Goal: Use online tool/utility: Utilize a website feature to perform a specific function

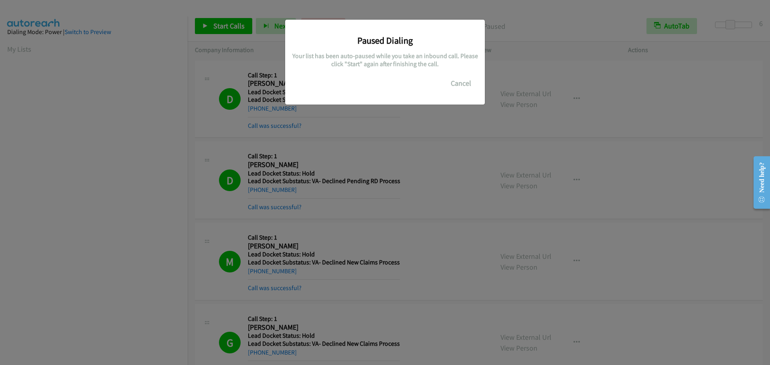
click at [458, 87] on button "Cancel" at bounding box center [461, 83] width 36 height 16
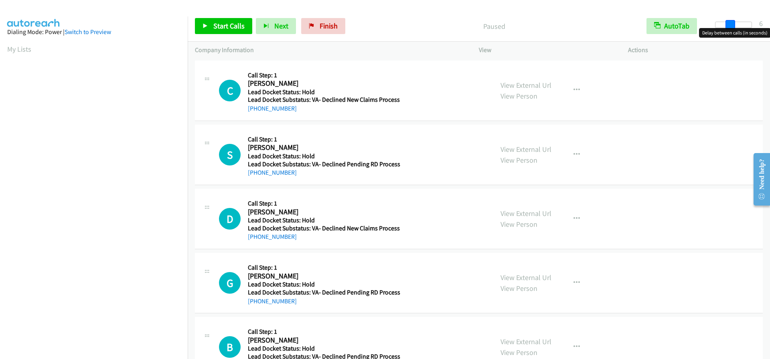
drag, startPoint x: 716, startPoint y: 26, endPoint x: 730, endPoint y: 26, distance: 14.0
click at [730, 26] on span at bounding box center [731, 25] width 10 height 10
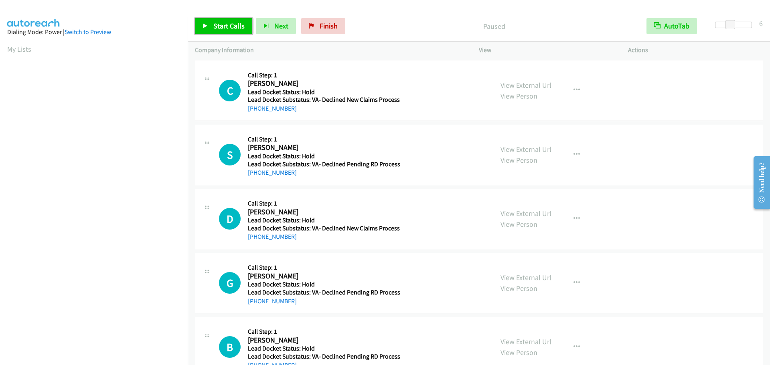
click at [238, 24] on span "Start Calls" at bounding box center [228, 25] width 31 height 9
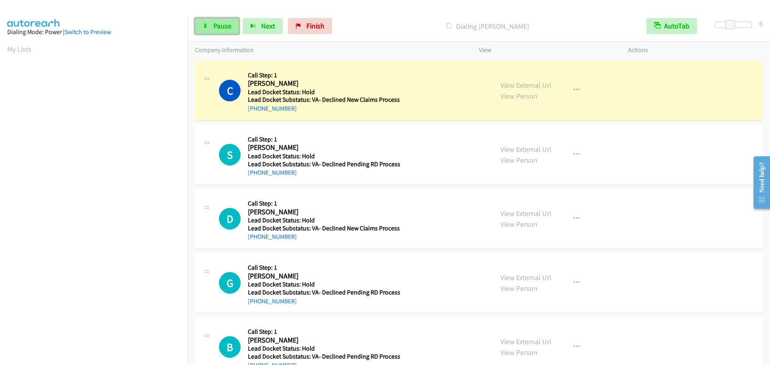
click at [221, 28] on span "Pause" at bounding box center [222, 25] width 18 height 9
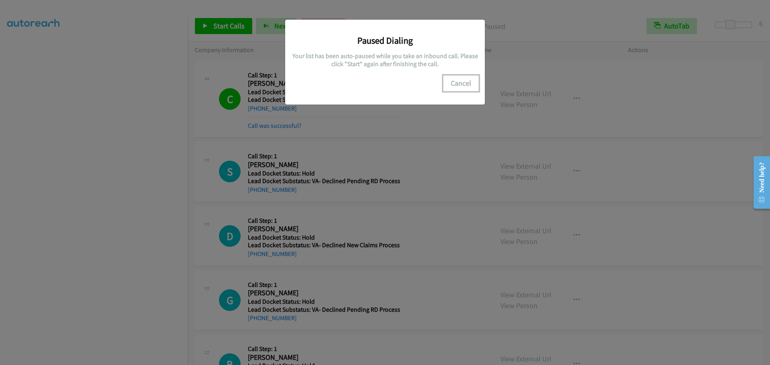
click at [459, 83] on button "Cancel" at bounding box center [461, 83] width 36 height 16
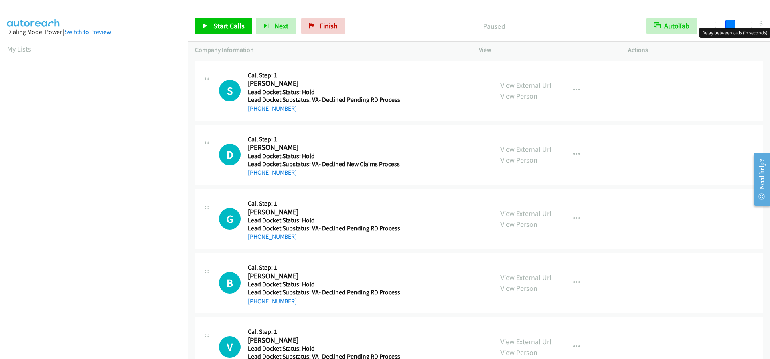
drag, startPoint x: 716, startPoint y: 23, endPoint x: 730, endPoint y: 24, distance: 14.1
click at [730, 24] on span at bounding box center [731, 25] width 10 height 10
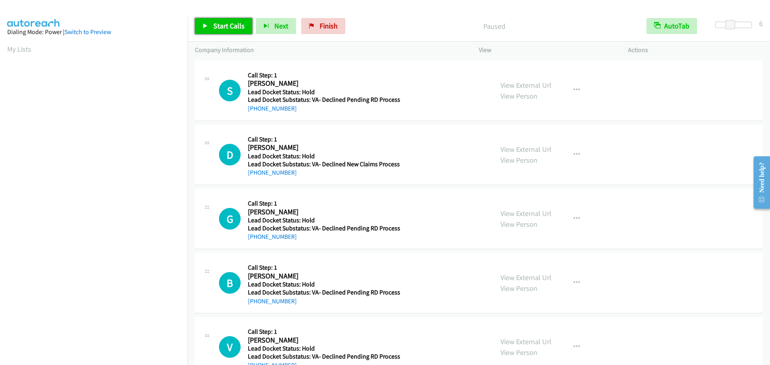
click at [229, 27] on span "Start Calls" at bounding box center [228, 25] width 31 height 9
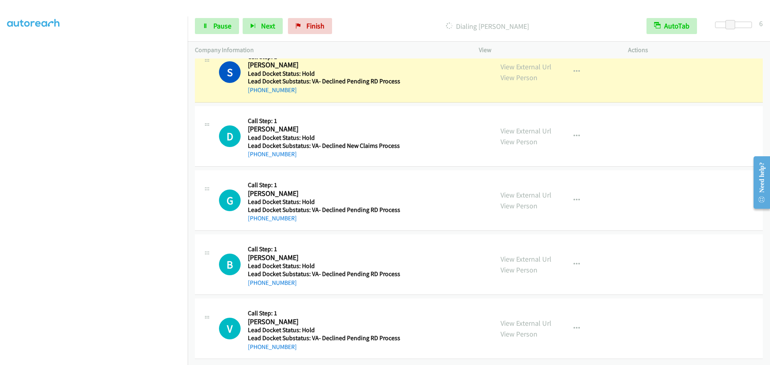
scroll to position [84, 0]
click at [219, 25] on span "Pause" at bounding box center [222, 25] width 18 height 9
